Goal: Transaction & Acquisition: Download file/media

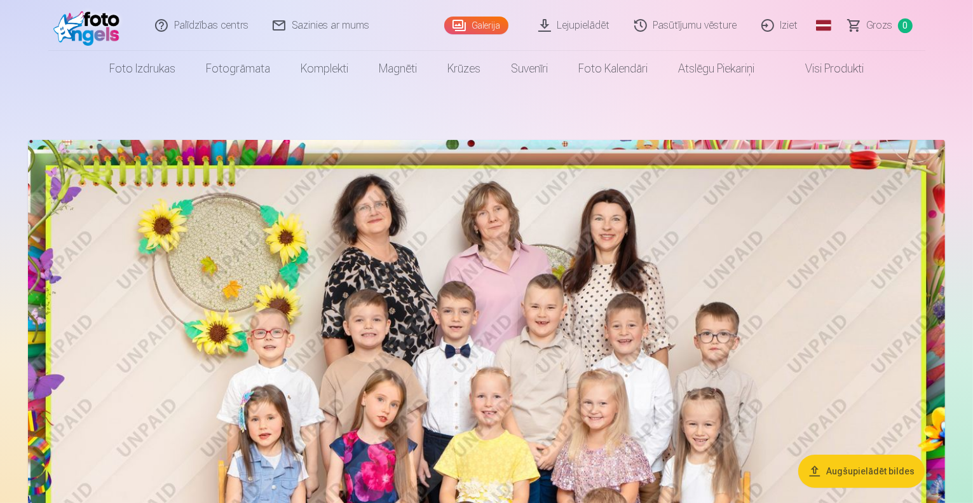
click at [580, 24] on link "Lejupielādēt" at bounding box center [575, 25] width 96 height 51
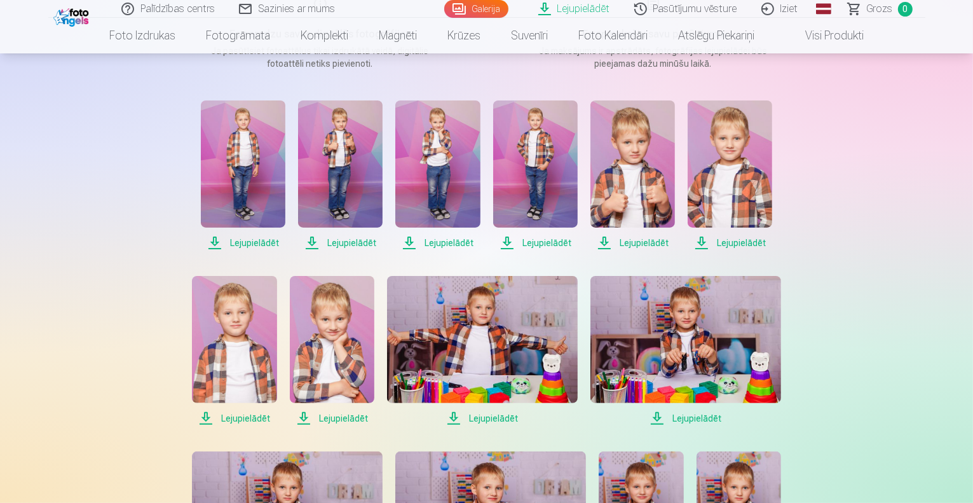
scroll to position [228, 0]
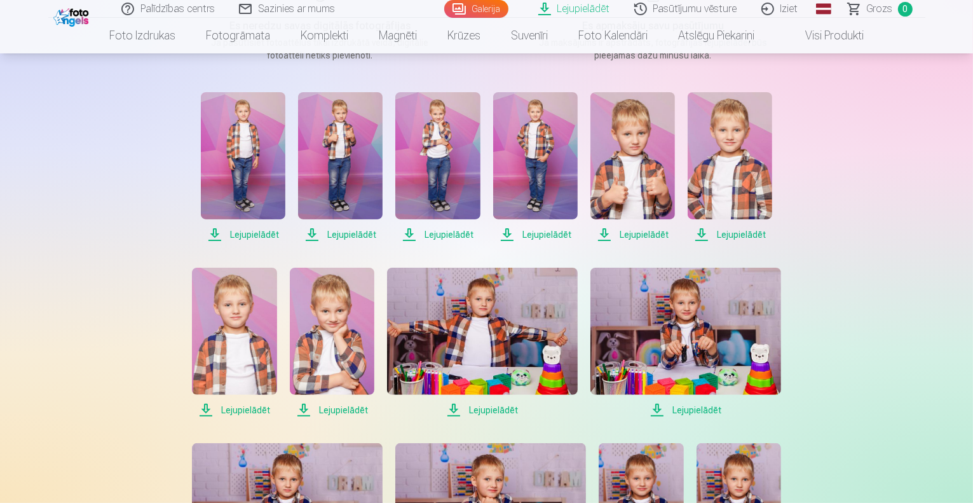
click at [262, 233] on span "Lejupielādēt" at bounding box center [243, 234] width 85 height 15
click at [351, 235] on span "Lejupielādēt" at bounding box center [340, 234] width 85 height 15
click at [456, 234] on span "Lejupielādēt" at bounding box center [437, 234] width 85 height 15
click at [547, 233] on span "Lejupielādēt" at bounding box center [535, 234] width 85 height 15
click at [639, 232] on span "Lejupielādēt" at bounding box center [632, 234] width 85 height 15
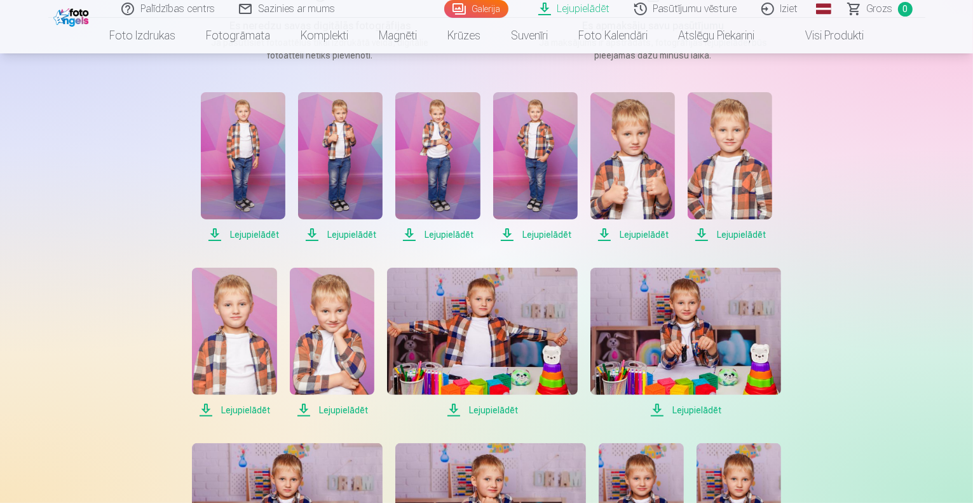
click at [741, 233] on span "Lejupielādēt" at bounding box center [730, 234] width 85 height 15
click at [249, 406] on span "Lejupielādēt" at bounding box center [234, 409] width 85 height 15
click at [341, 406] on span "Lejupielādēt" at bounding box center [332, 409] width 85 height 15
click at [491, 407] on span "Lejupielādēt" at bounding box center [482, 409] width 191 height 15
click at [690, 408] on span "Lejupielādēt" at bounding box center [685, 409] width 191 height 15
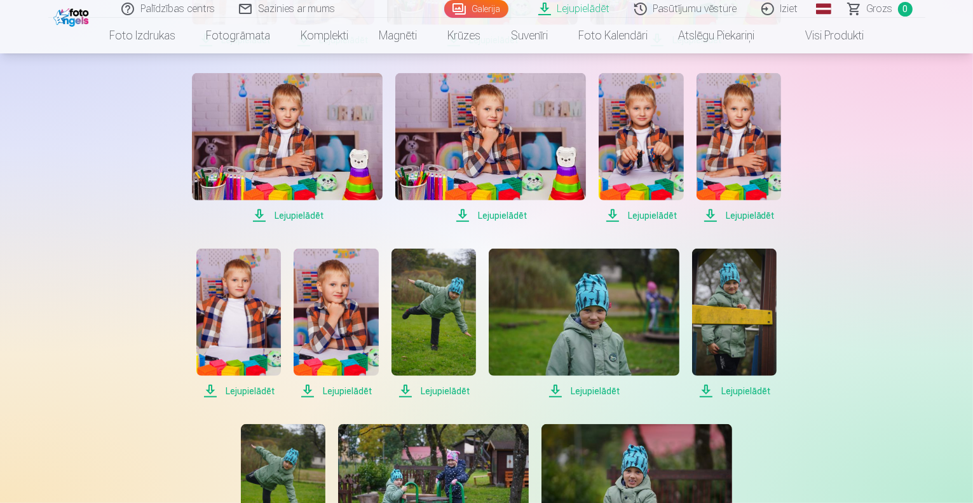
scroll to position [601, 0]
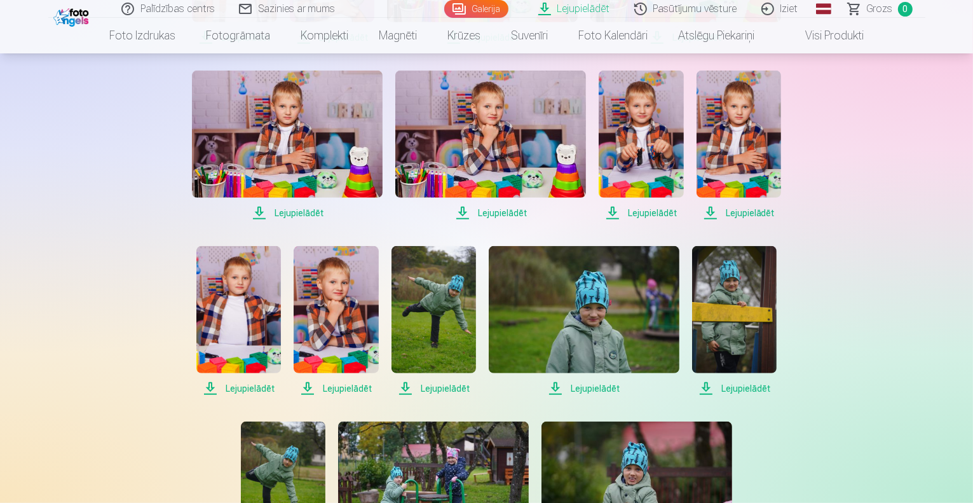
click at [313, 210] on span "Lejupielādēt" at bounding box center [287, 212] width 191 height 15
click at [497, 211] on span "Lejupielādēt" at bounding box center [490, 212] width 191 height 15
click at [650, 212] on span "Lejupielādēt" at bounding box center [641, 212] width 85 height 15
click at [755, 212] on span "Lejupielādēt" at bounding box center [739, 212] width 85 height 15
click at [243, 388] on span "Lejupielādēt" at bounding box center [238, 388] width 85 height 15
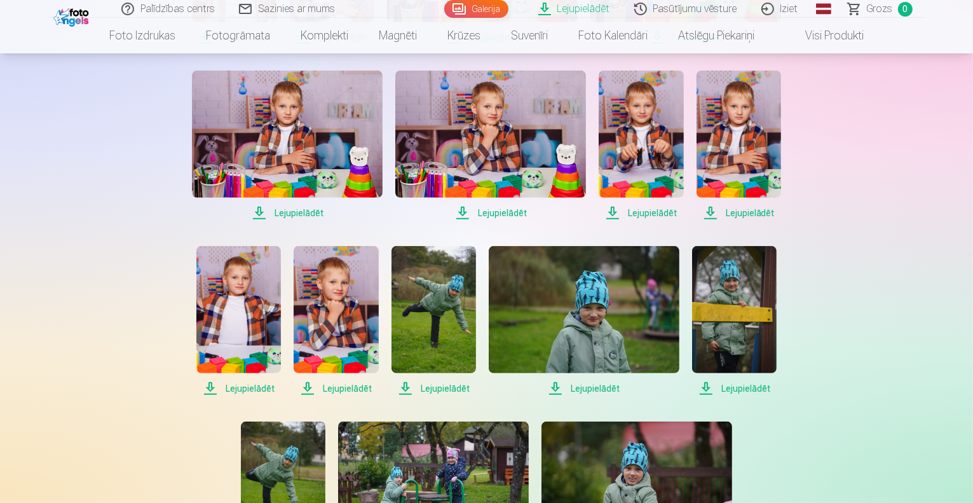
click at [348, 386] on span "Lejupielādēt" at bounding box center [336, 388] width 85 height 15
click at [445, 385] on span "Lejupielādēt" at bounding box center [434, 388] width 85 height 15
click at [595, 386] on span "Lejupielādēt" at bounding box center [584, 388] width 191 height 15
click at [744, 388] on span "Lejupielādēt" at bounding box center [734, 388] width 85 height 15
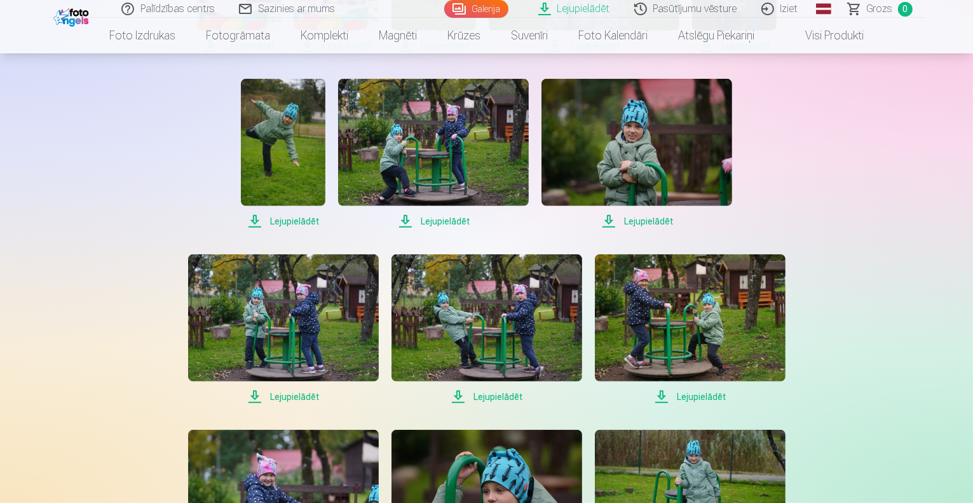
scroll to position [946, 0]
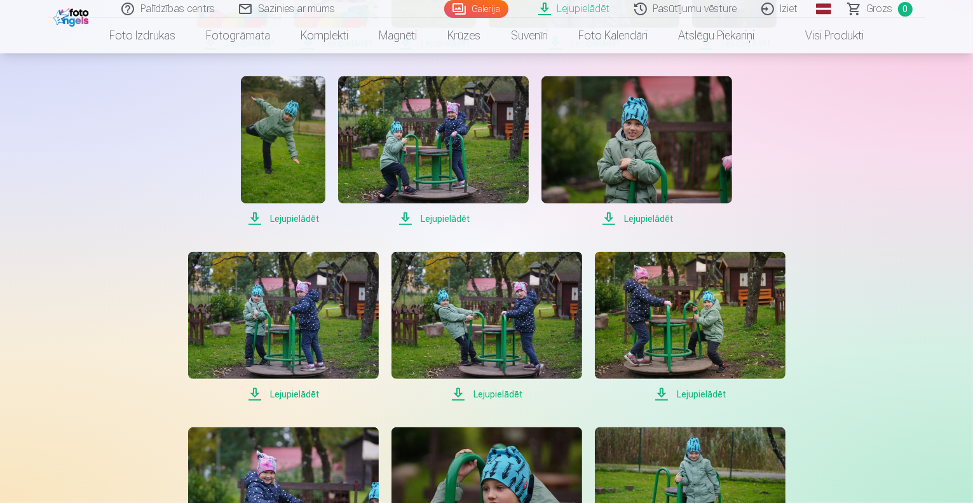
click at [293, 215] on span "Lejupielādēt" at bounding box center [283, 218] width 85 height 15
click at [452, 215] on span "Lejupielādēt" at bounding box center [433, 218] width 191 height 15
click at [646, 218] on span "Lejupielādēt" at bounding box center [637, 218] width 191 height 15
click at [292, 394] on span "Lejupielādēt" at bounding box center [283, 393] width 191 height 15
click at [498, 392] on span "Lejupielādēt" at bounding box center [487, 393] width 191 height 15
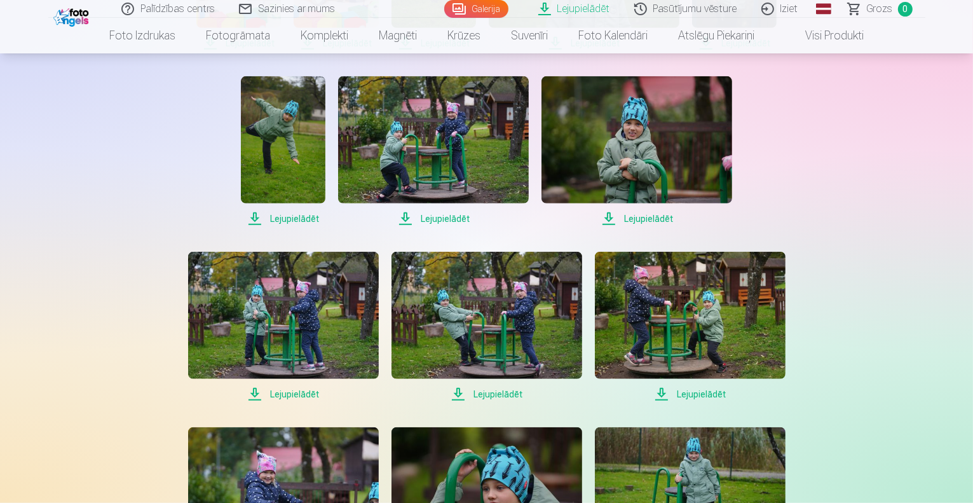
click at [707, 391] on span "Lejupielādēt" at bounding box center [690, 393] width 191 height 15
drag, startPoint x: 976, startPoint y: 294, endPoint x: 957, endPoint y: 334, distance: 43.8
click at [957, 334] on div "Palīdzības centrs Sazinies ar mums Galerija Lejupielādēt Pasūtījumu vēsture Izi…" at bounding box center [486, 69] width 973 height 2030
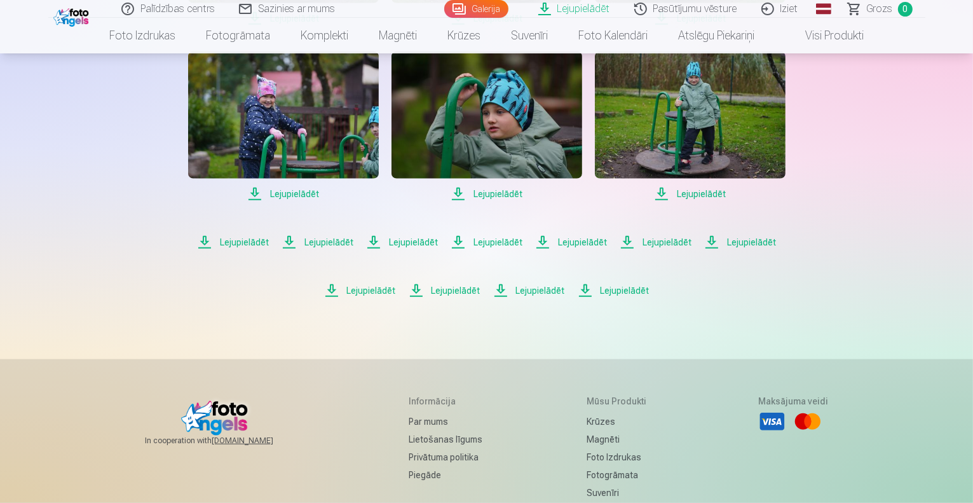
scroll to position [1327, 0]
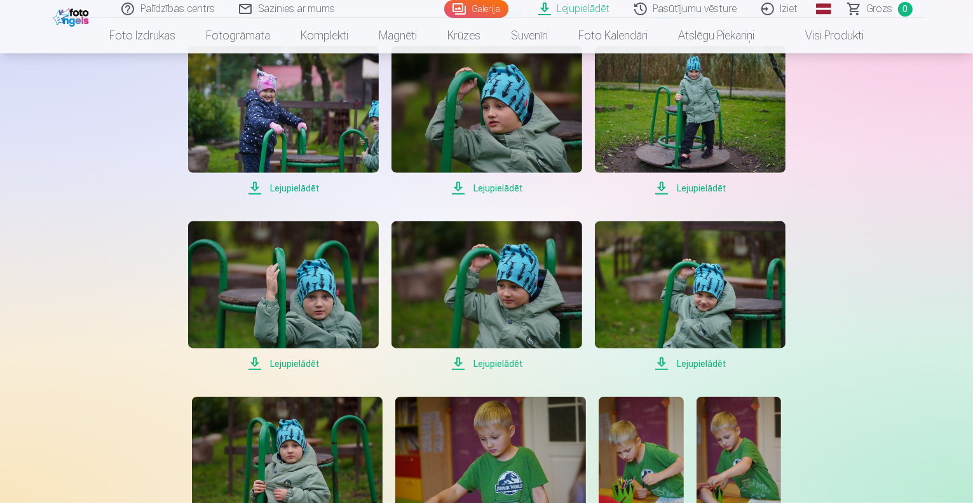
click at [505, 188] on span "Lejupielādēt" at bounding box center [487, 188] width 191 height 15
click at [704, 186] on span "Lejupielādēt" at bounding box center [690, 188] width 191 height 15
click at [295, 362] on span "Lejupielādēt" at bounding box center [283, 363] width 191 height 15
click at [494, 362] on span "Lejupielādēt" at bounding box center [487, 363] width 191 height 15
click at [704, 360] on span "Lejupielādēt" at bounding box center [690, 363] width 191 height 15
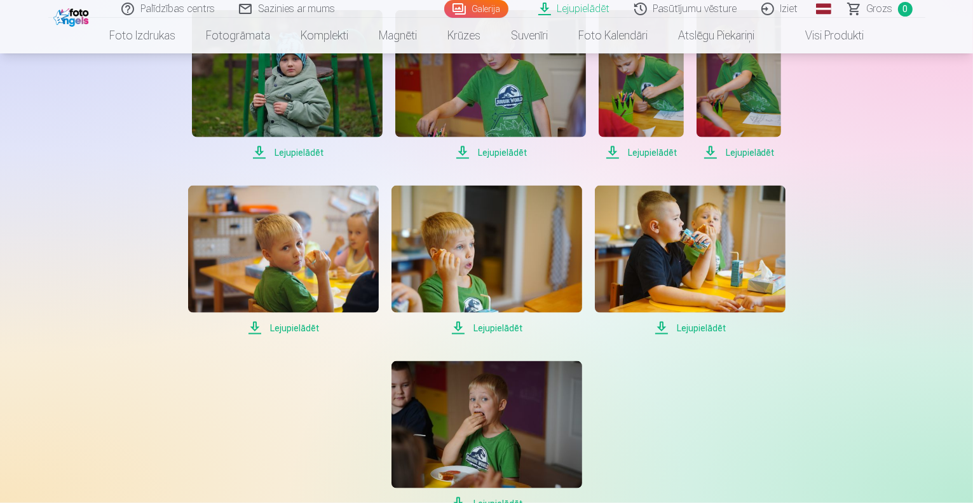
scroll to position [1724, 0]
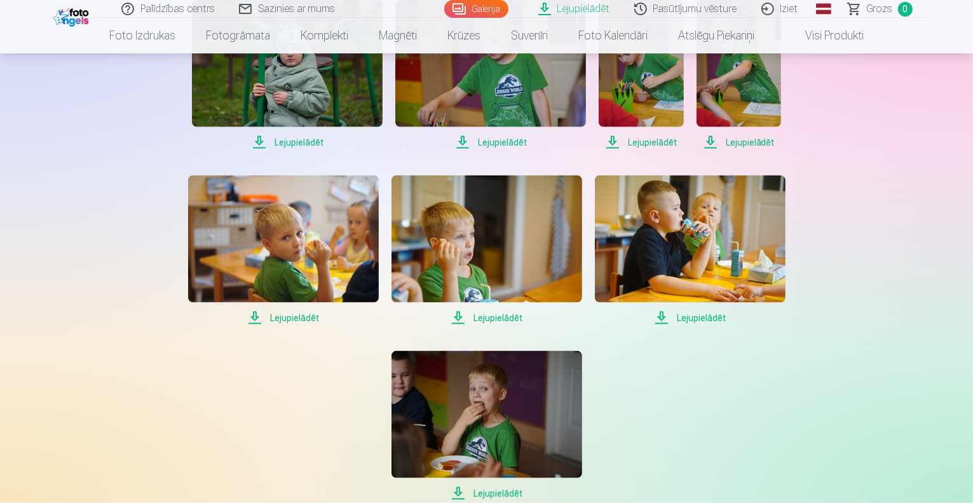
click at [305, 140] on span "Lejupielādēt" at bounding box center [287, 142] width 191 height 15
click at [506, 142] on span "Lejupielādēt" at bounding box center [490, 142] width 191 height 15
click at [643, 142] on span "Lejupielādēt" at bounding box center [641, 142] width 85 height 15
click at [735, 140] on span "Lejupielādēt" at bounding box center [739, 142] width 85 height 15
click at [292, 313] on span "Lejupielādēt" at bounding box center [283, 317] width 191 height 15
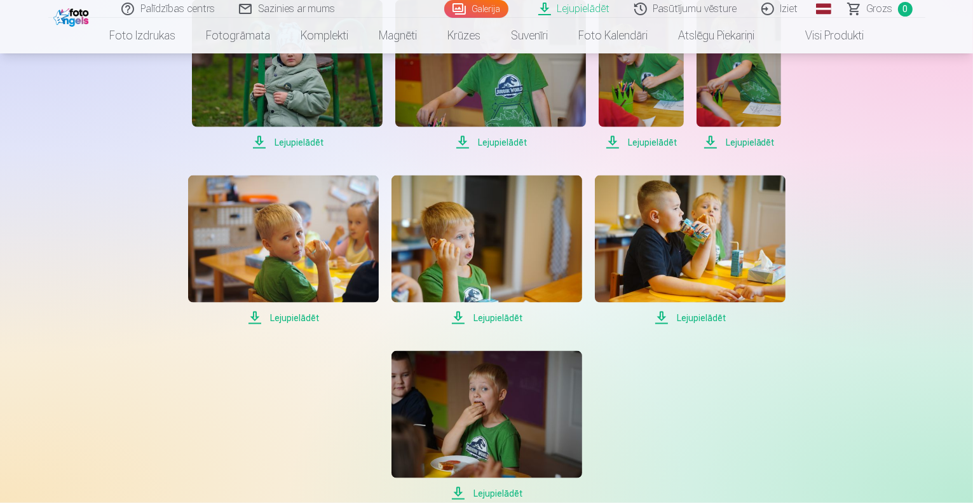
click at [512, 317] on span "Lejupielādēt" at bounding box center [487, 317] width 191 height 15
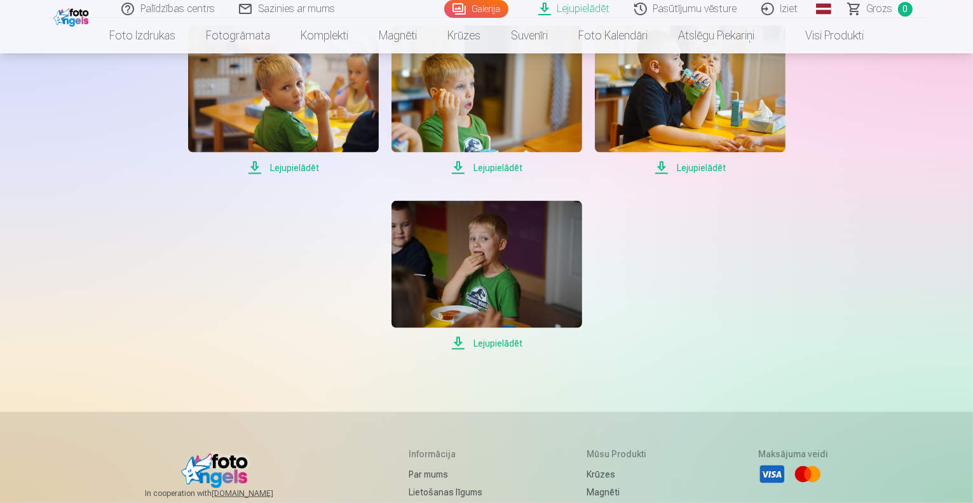
scroll to position [1876, 0]
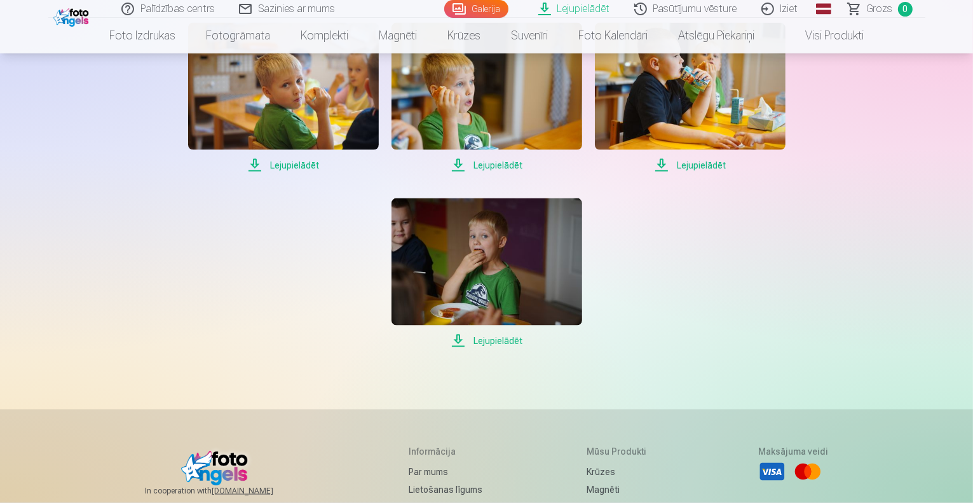
click at [496, 340] on span "Lejupielādēt" at bounding box center [487, 340] width 191 height 15
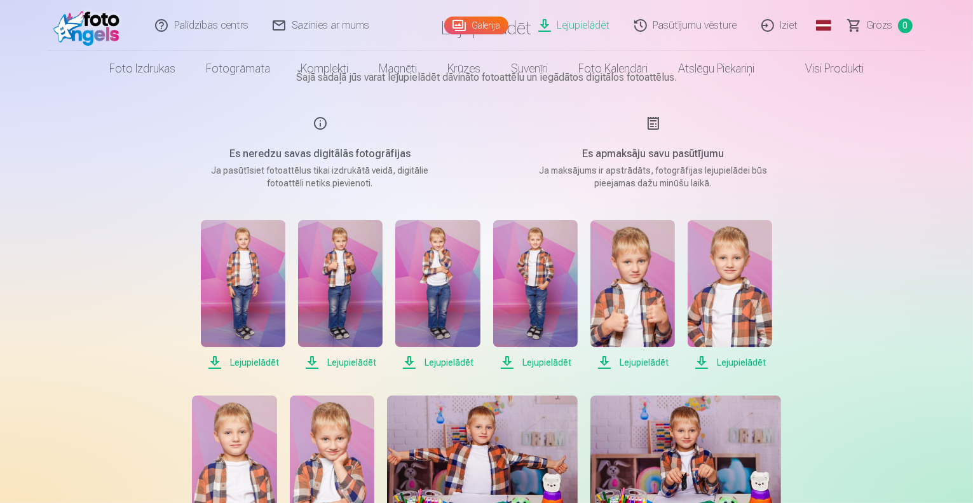
scroll to position [0, 0]
